Goal: Information Seeking & Learning: Learn about a topic

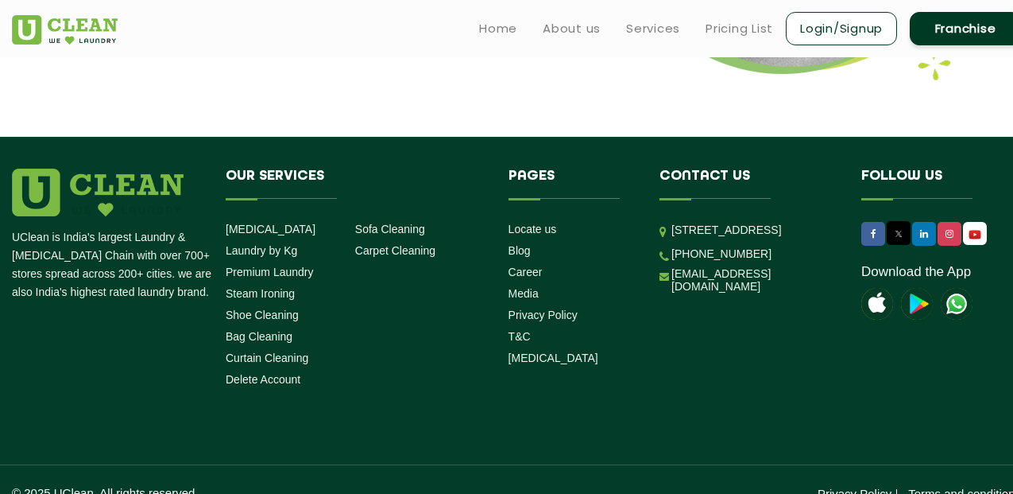
scroll to position [2190, 0]
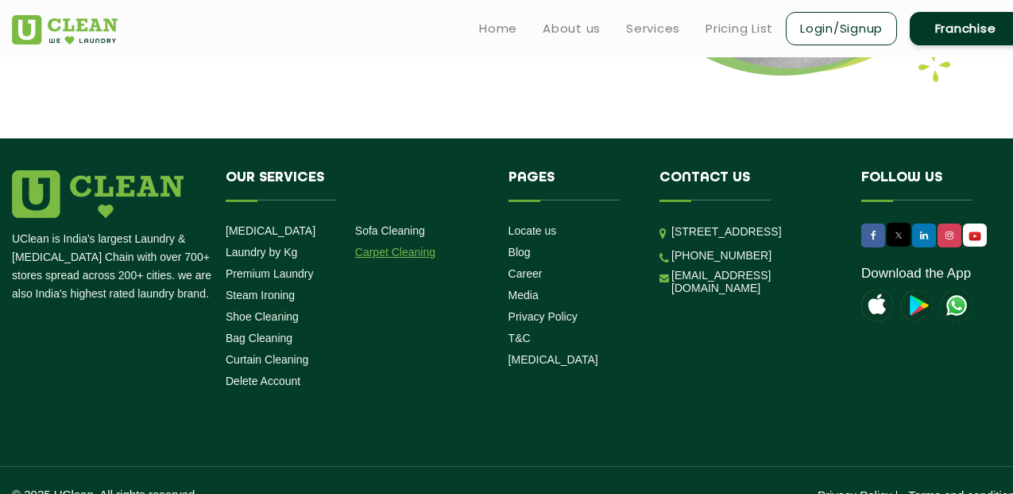
click at [409, 246] on link "Carpet Cleaning" at bounding box center [395, 252] width 80 height 13
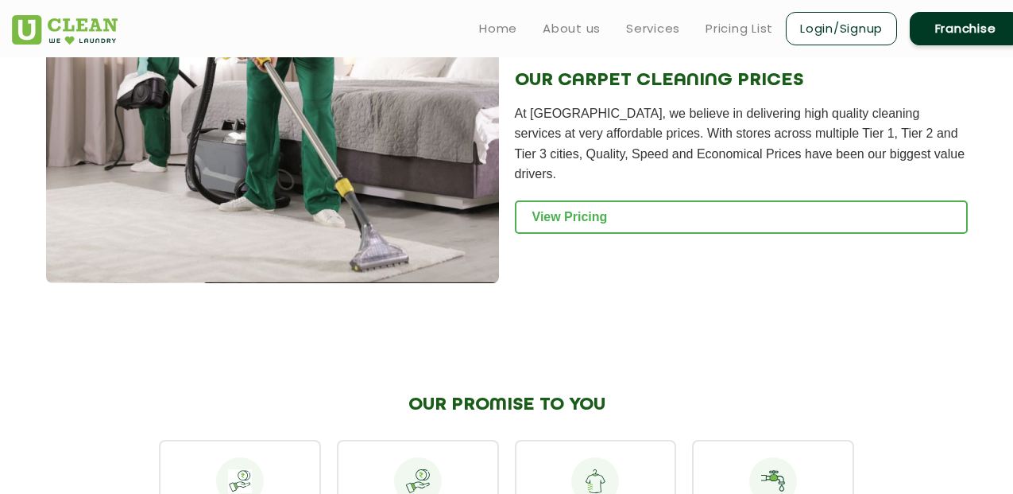
scroll to position [1710, 0]
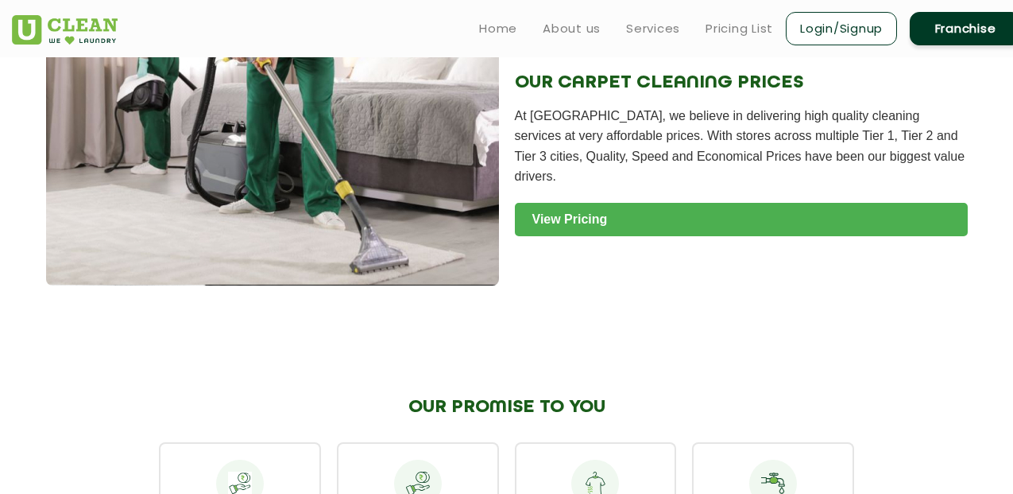
click at [564, 214] on link "View Pricing" at bounding box center [741, 219] width 453 height 33
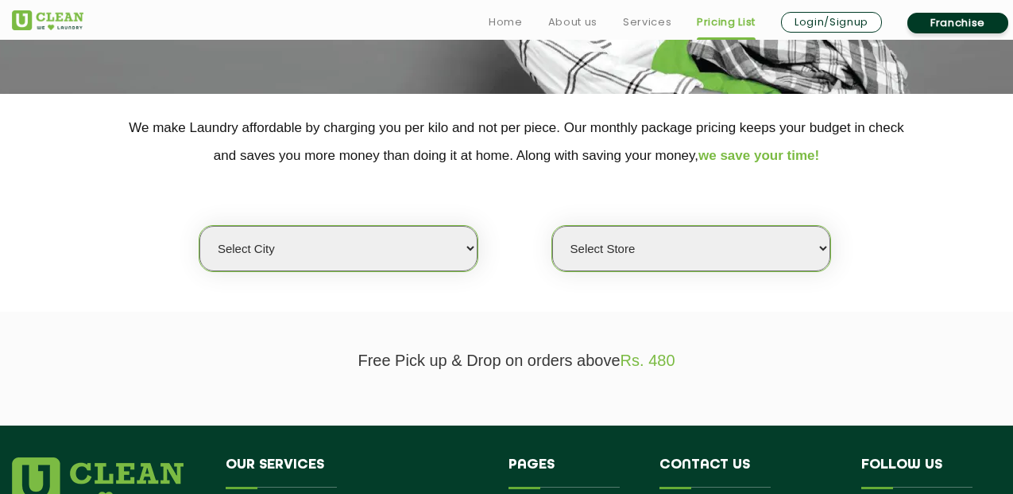
scroll to position [274, 0]
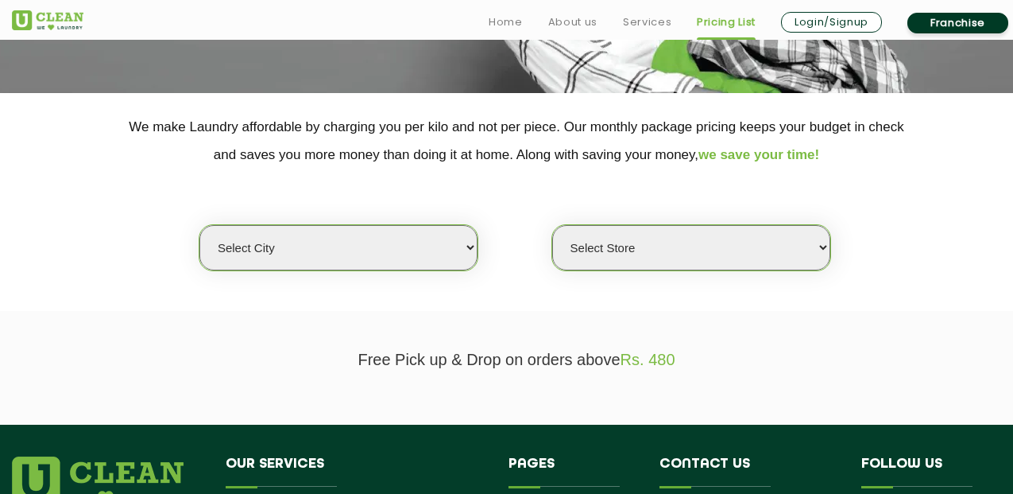
click at [448, 234] on select "Select city Aalo Agartala Agra Ahmedabad Akola Aligarh Alwar - UClean Select Am…" at bounding box center [338, 247] width 278 height 45
select select "64"
click at [199, 225] on select "Select city Aalo Agartala Agra Ahmedabad Akola Aligarh Alwar - UClean Select Am…" at bounding box center [338, 247] width 278 height 45
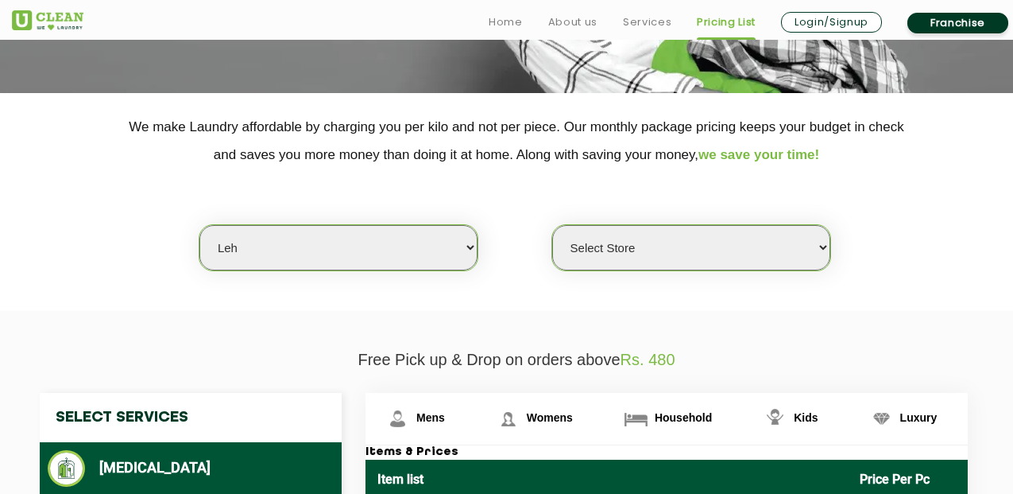
click at [641, 259] on select "Select Store UClean Leh" at bounding box center [691, 247] width 278 height 45
select select "209"
click at [552, 225] on select "Select Store UClean Leh" at bounding box center [691, 247] width 278 height 45
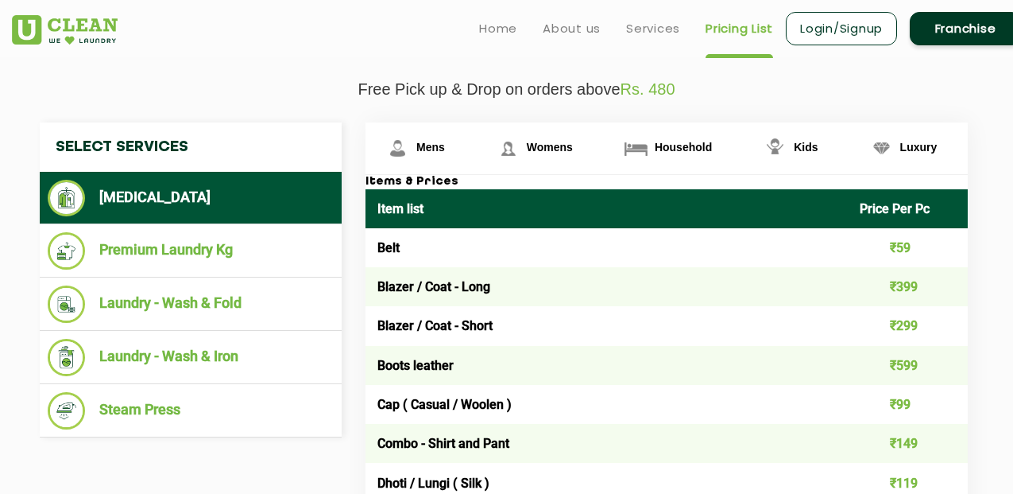
scroll to position [544, 0]
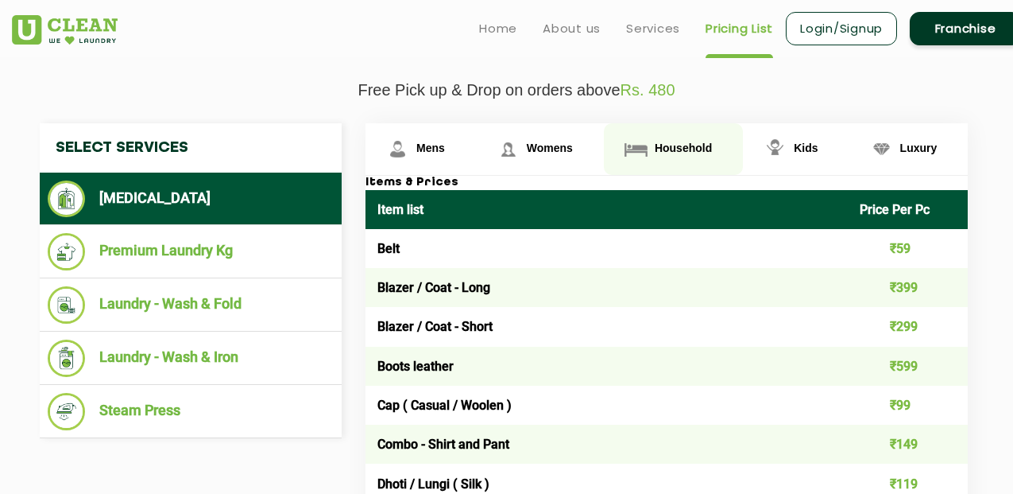
click at [663, 145] on span "Household" at bounding box center [683, 147] width 57 height 13
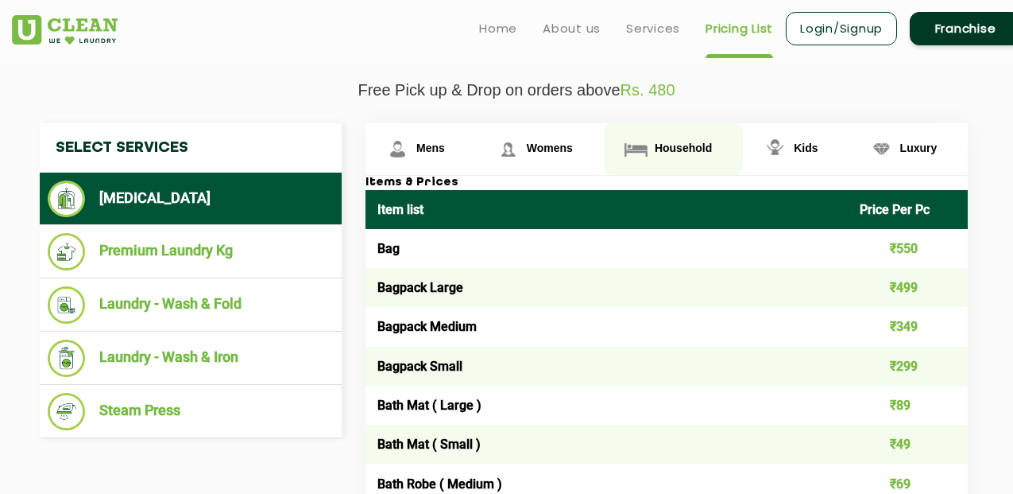
click at [663, 145] on span "Household" at bounding box center [683, 147] width 57 height 13
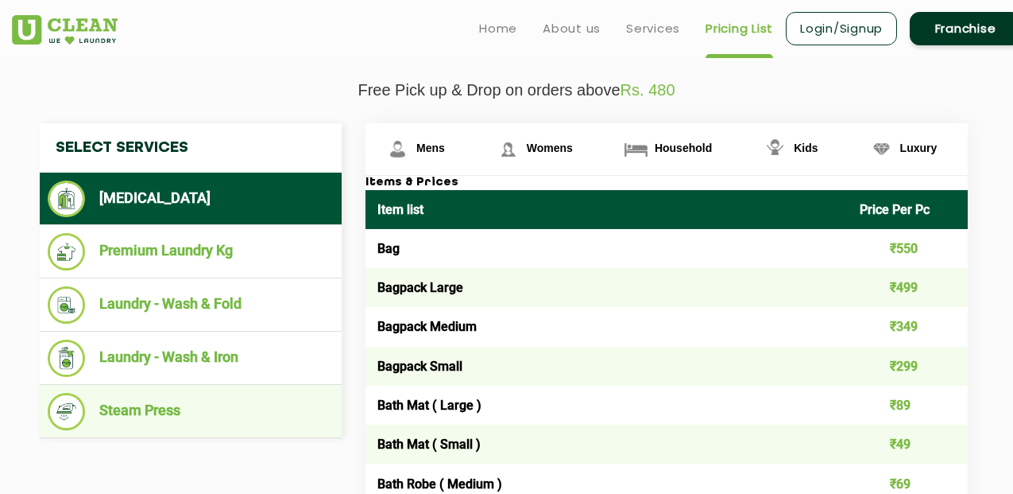
scroll to position [683, 0]
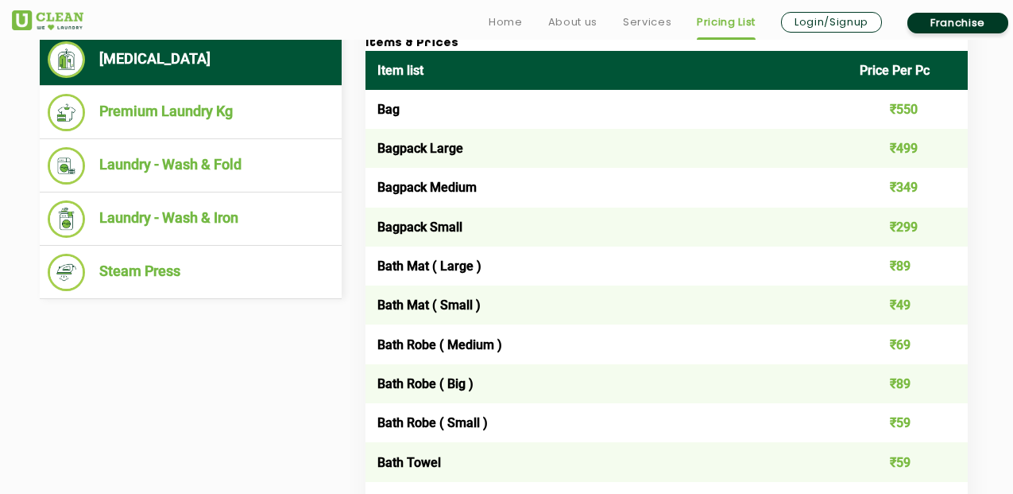
click at [735, 17] on link "Pricing List" at bounding box center [726, 22] width 59 height 19
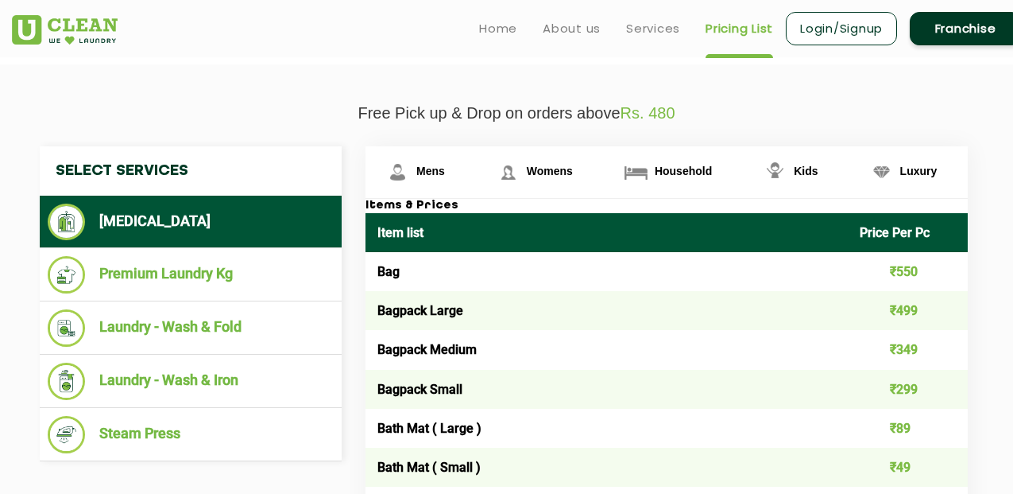
scroll to position [518, 0]
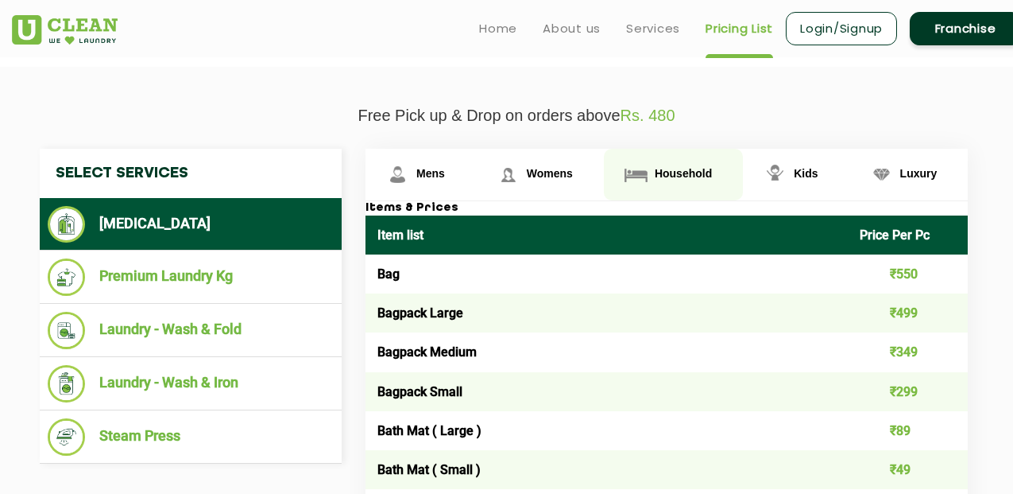
click at [668, 174] on span "Household" at bounding box center [683, 173] width 57 height 13
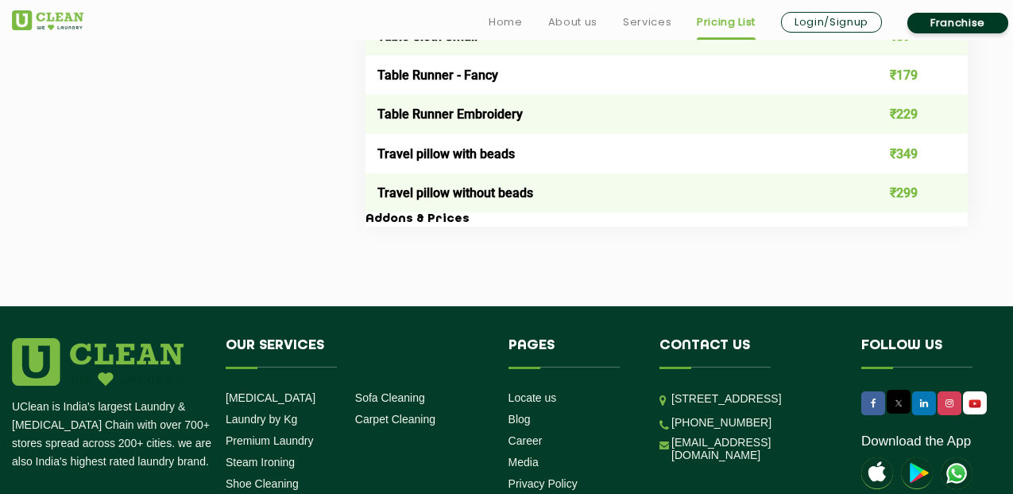
scroll to position [2991, 0]
